Goal: Check status

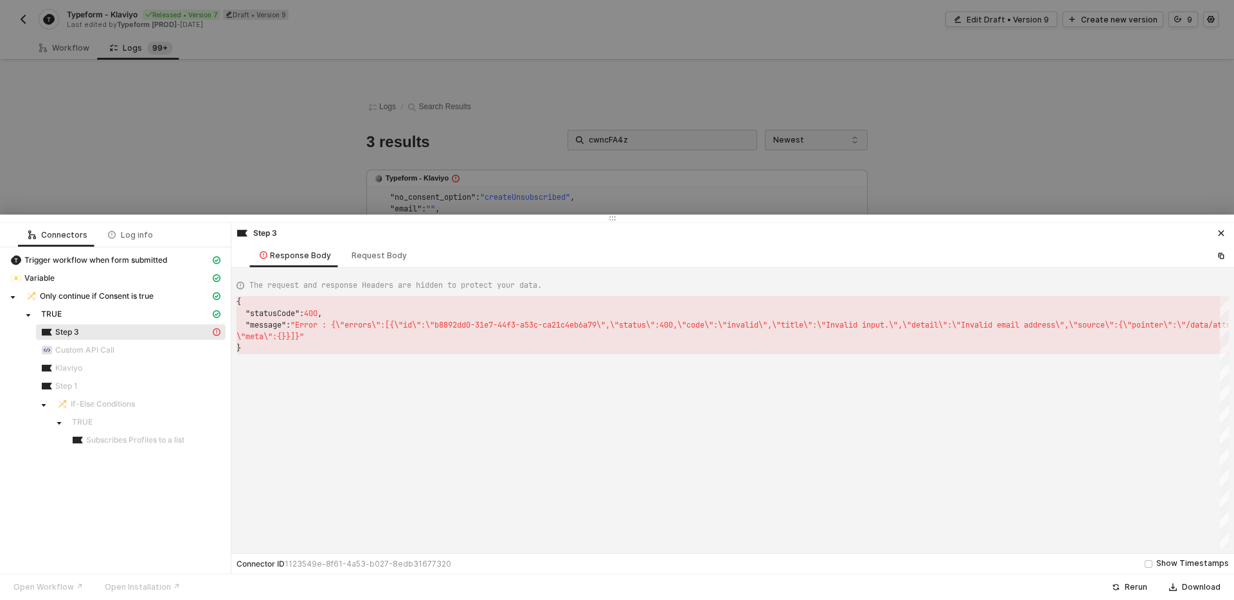
click at [102, 182] on div at bounding box center [617, 300] width 1234 height 600
